Goal: Communication & Community: Answer question/provide support

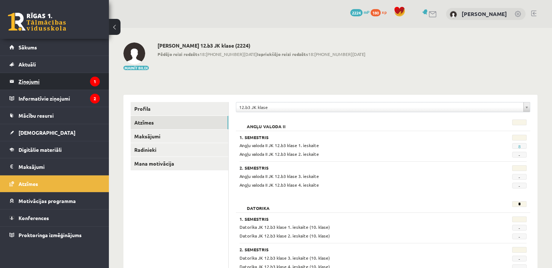
click at [48, 80] on legend "Ziņojumi 1" at bounding box center [59, 81] width 81 height 17
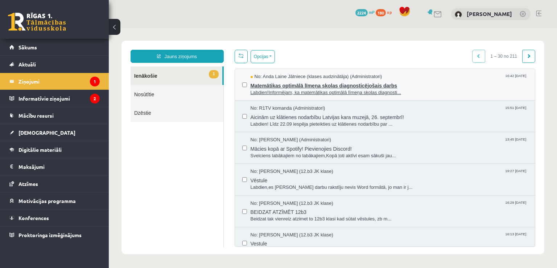
click at [309, 89] on span "Labdien!Informējam, ka matemātikas optimālā līmeņa skolas diagnosti..." at bounding box center [390, 92] width 278 height 7
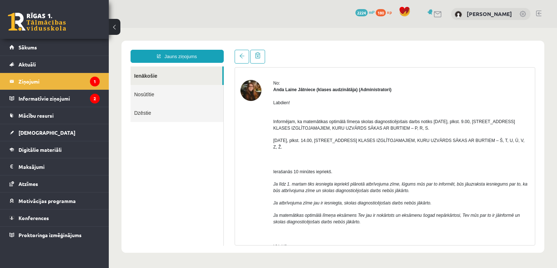
scroll to position [19, 0]
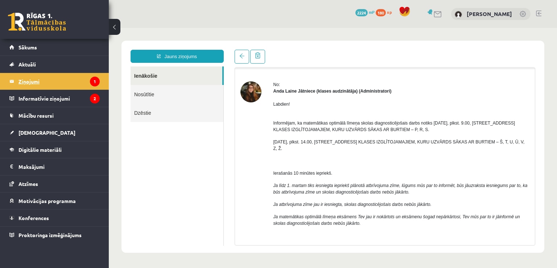
click at [53, 85] on legend "Ziņojumi 1" at bounding box center [59, 81] width 81 height 17
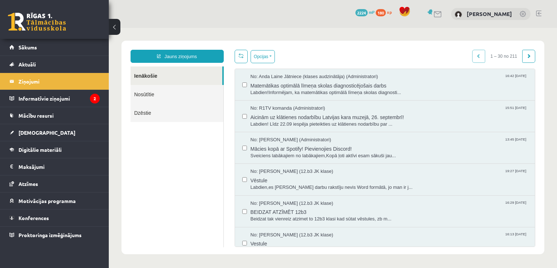
scroll to position [0, 0]
click at [329, 82] on span "Matemātikas optimālā līmeņa skolas diagnosticējošais darbs" at bounding box center [390, 84] width 278 height 9
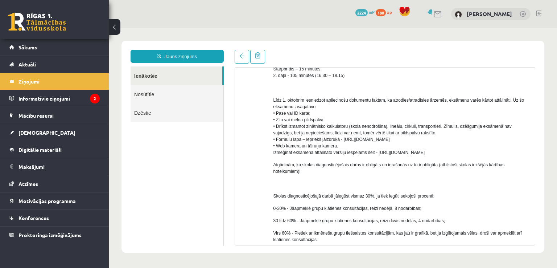
scroll to position [319, 0]
drag, startPoint x: 522, startPoint y: 28, endPoint x: 405, endPoint y: 34, distance: 117.0
click at [404, 35] on body "Jauns ziņojums Ienākošie Nosūtītie Dzēstie ********* ********* ******* Temats: …" at bounding box center [333, 146] width 448 height 237
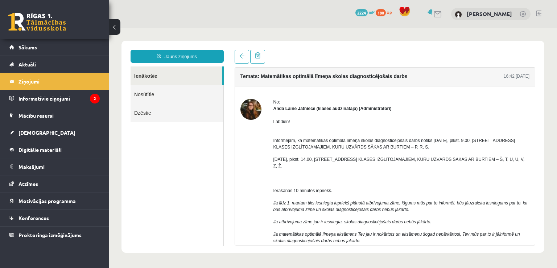
scroll to position [0, 0]
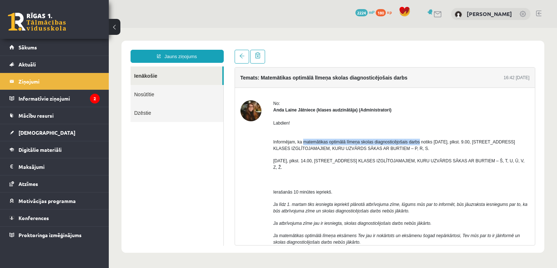
drag, startPoint x: 304, startPoint y: 140, endPoint x: 418, endPoint y: 141, distance: 113.5
click at [418, 141] on span "Informējam, ka matemātikas optimālā līmeņa skolas diagnosticējošais darbs notik…" at bounding box center [395, 145] width 242 height 12
copy span "matemātikas optimālā līmeņa skolas diagnosticējošais darbs"
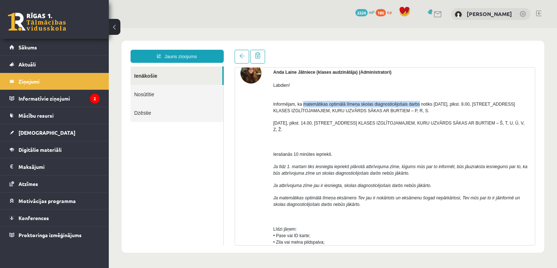
scroll to position [36, 0]
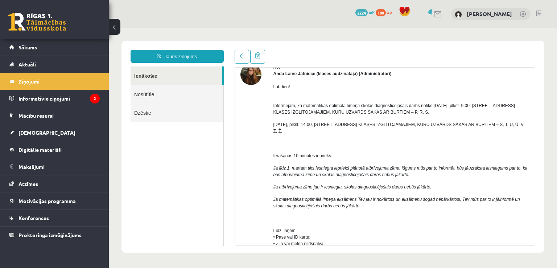
click at [432, 114] on p "Informējam, ka matemātikas optimālā līmeņa skolas diagnosticējošais darbs notik…" at bounding box center [402, 106] width 256 height 20
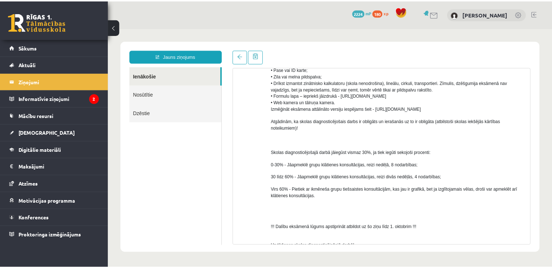
scroll to position [363, 0]
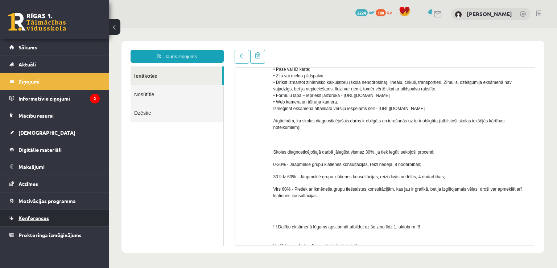
click at [54, 217] on link "Konferences" at bounding box center [54, 217] width 90 height 17
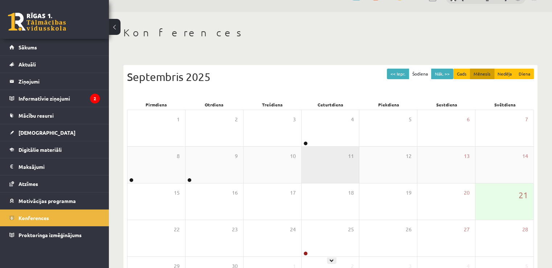
scroll to position [6, 0]
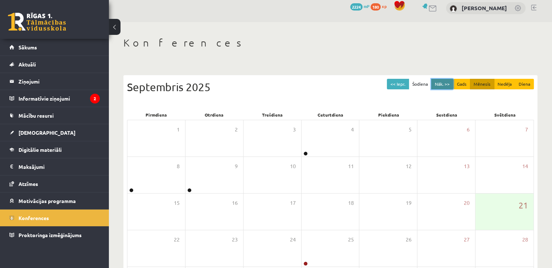
click at [439, 82] on button "Nāk. >>" at bounding box center [442, 84] width 22 height 11
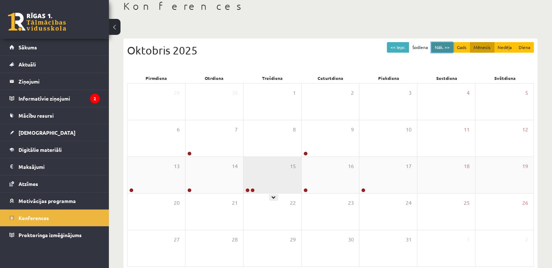
scroll to position [42, 0]
